Goal: Task Accomplishment & Management: Use online tool/utility

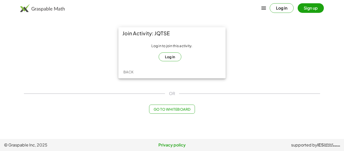
click at [170, 56] on button "Log in" at bounding box center [169, 56] width 23 height 9
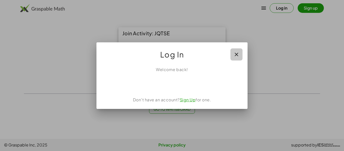
click at [231, 54] on button "button" at bounding box center [236, 54] width 12 height 12
